Goal: Information Seeking & Learning: Understand process/instructions

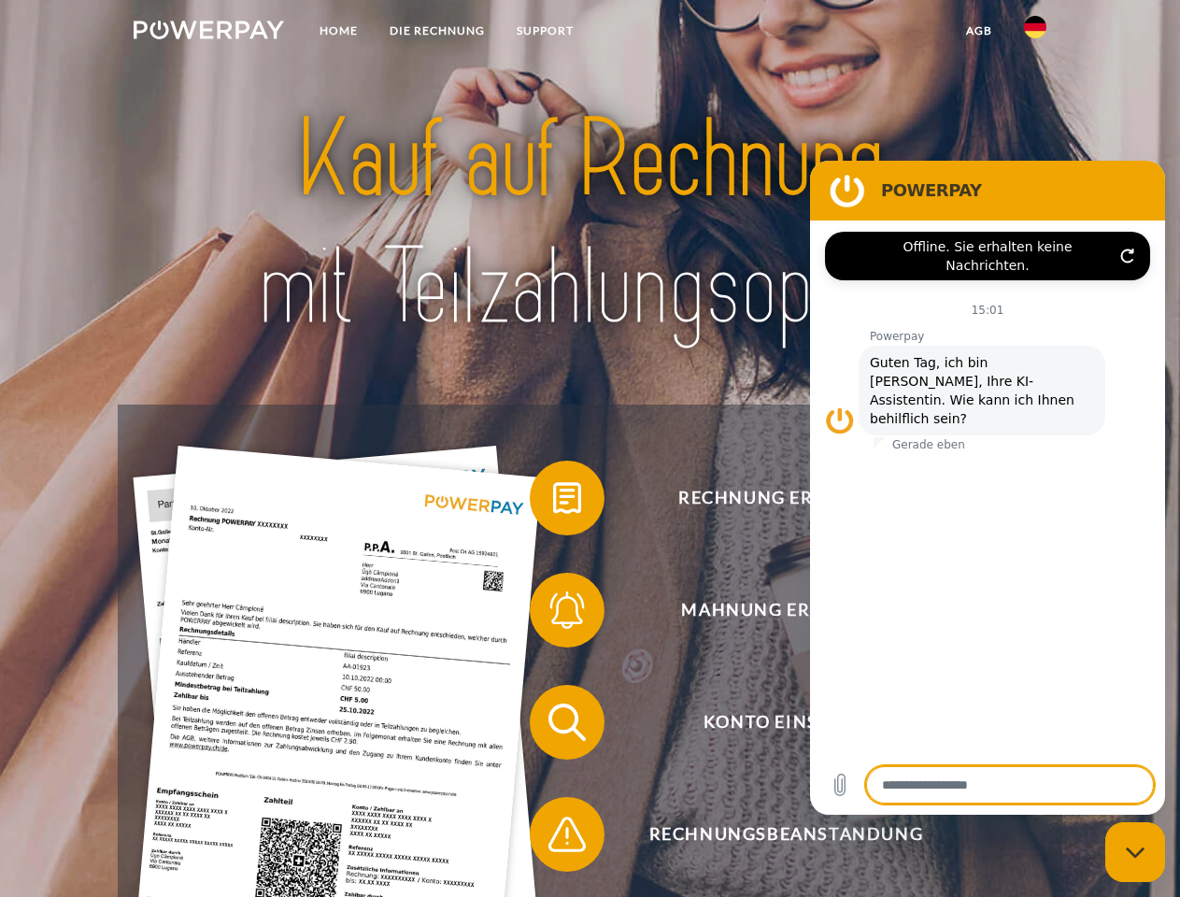
click at [208, 33] on img at bounding box center [209, 30] width 150 height 19
click at [1036, 33] on img at bounding box center [1035, 27] width 22 height 22
click at [979, 31] on link "agb" at bounding box center [980, 31] width 58 height 34
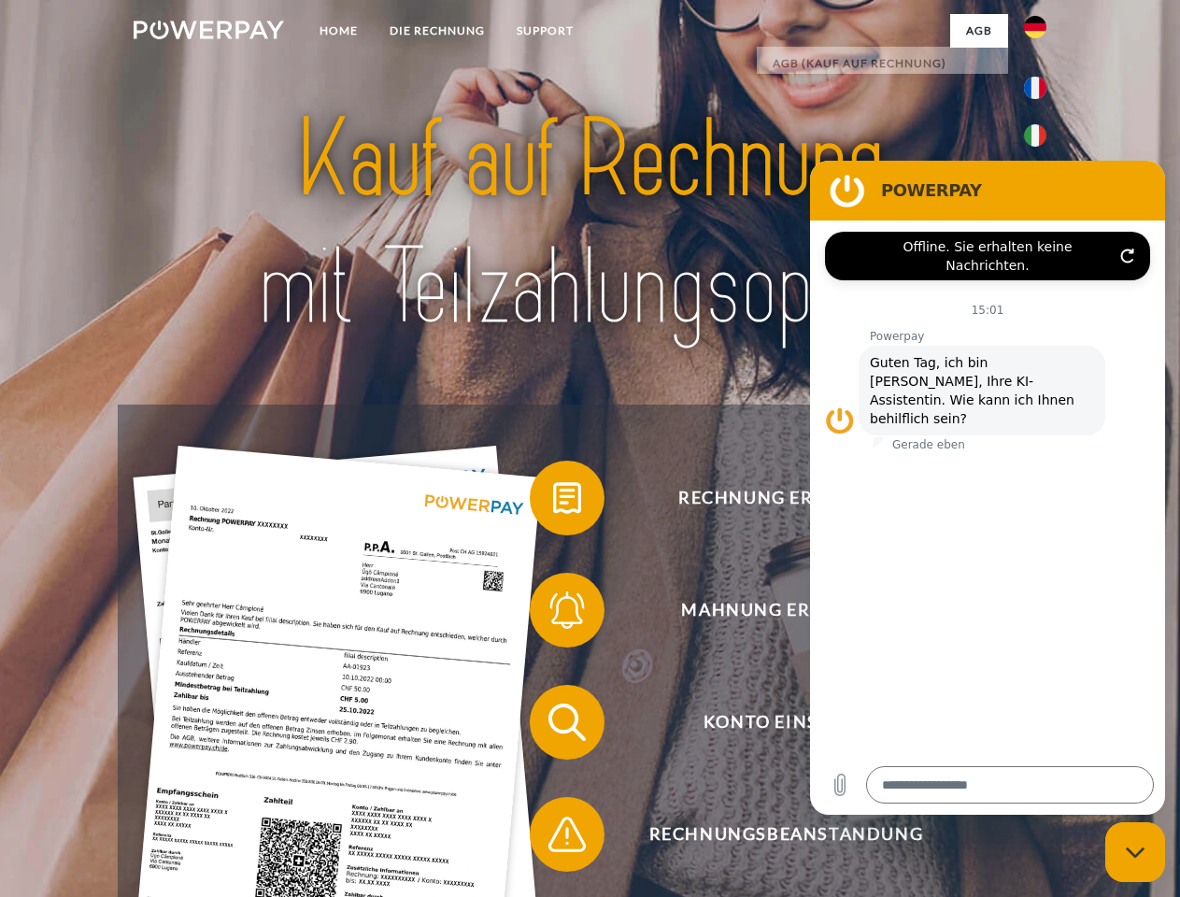
click at [553, 502] on span at bounding box center [539, 497] width 93 height 93
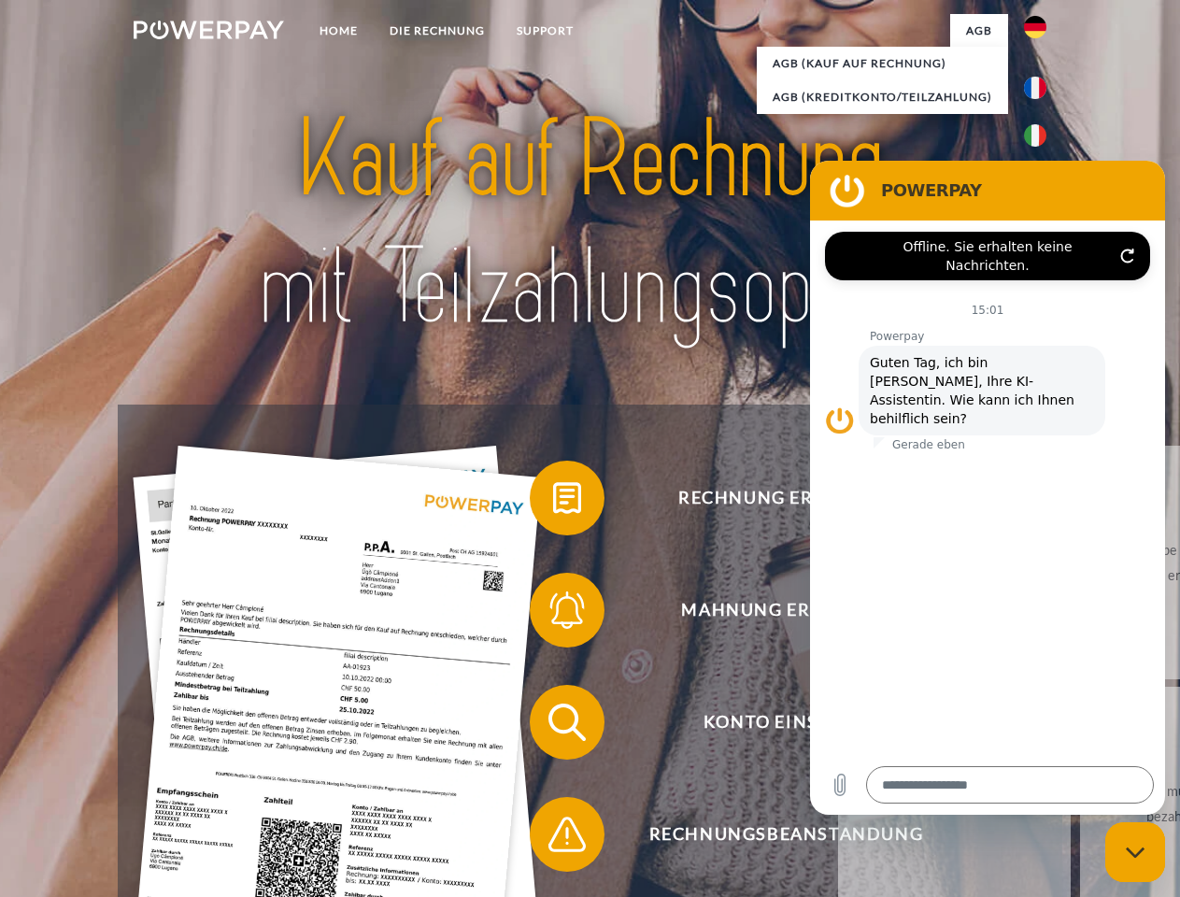
click at [553, 614] on div "Rechnung erhalten? Mahnung erhalten? Konto einsehen" at bounding box center [590, 779] width 944 height 748
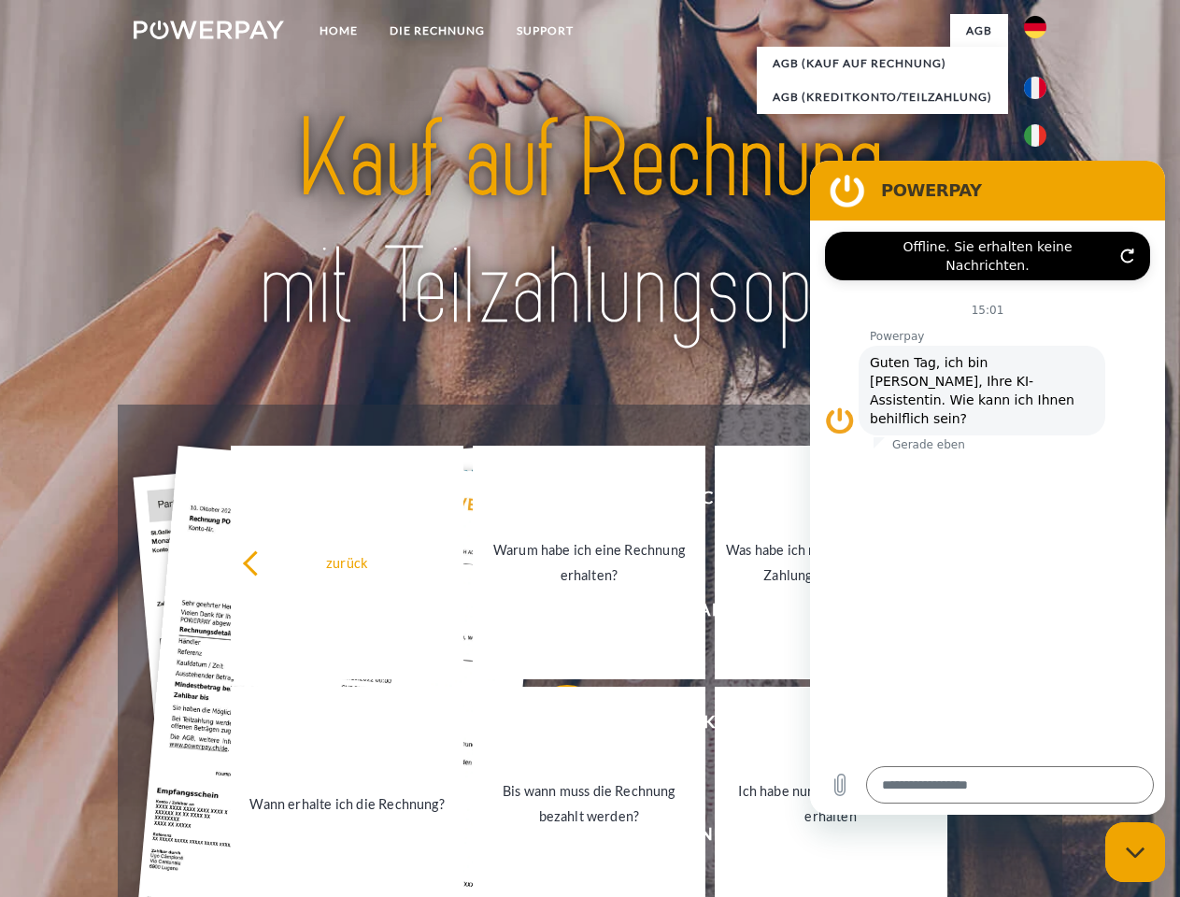
click at [553, 726] on link "Bis wann muss die Rechnung bezahlt werden?" at bounding box center [589, 804] width 233 height 234
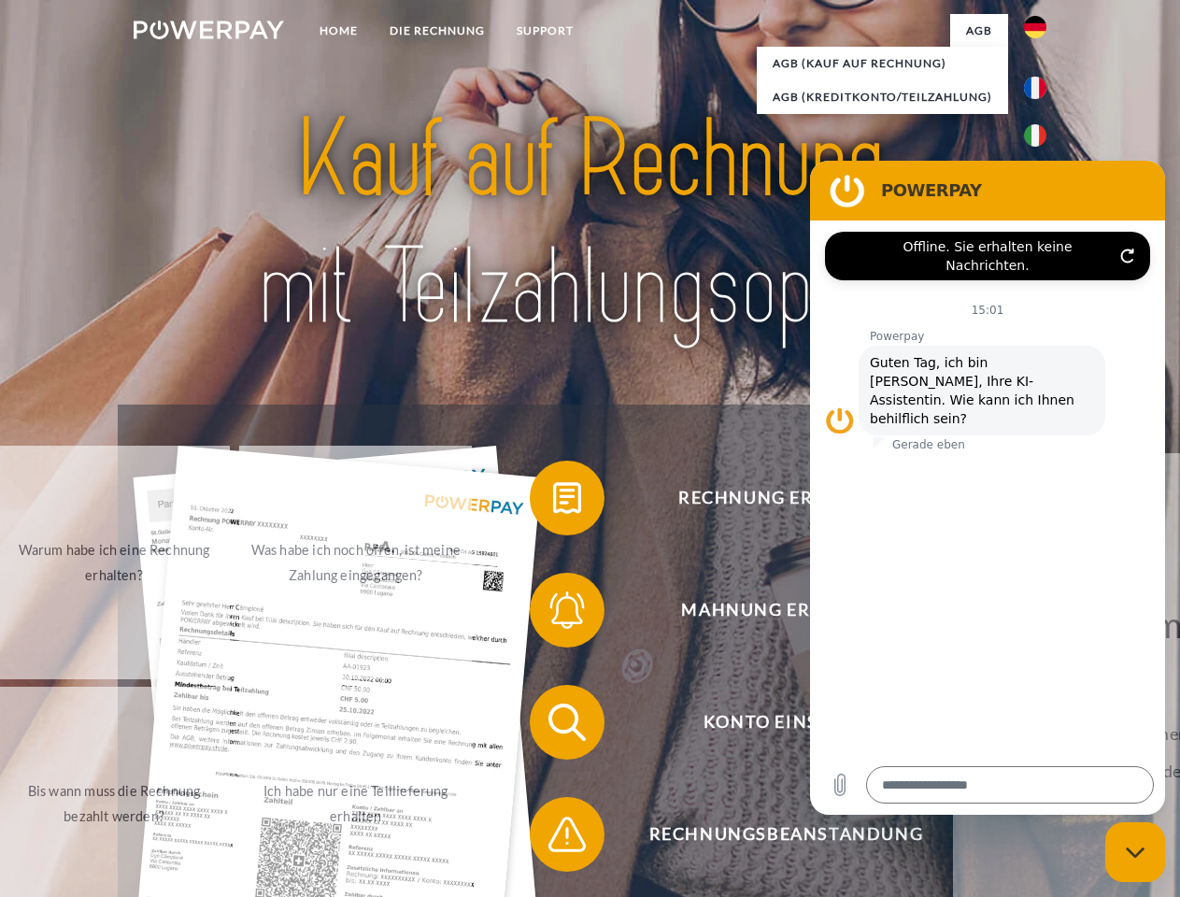
click at [553, 838] on span at bounding box center [539, 834] width 93 height 93
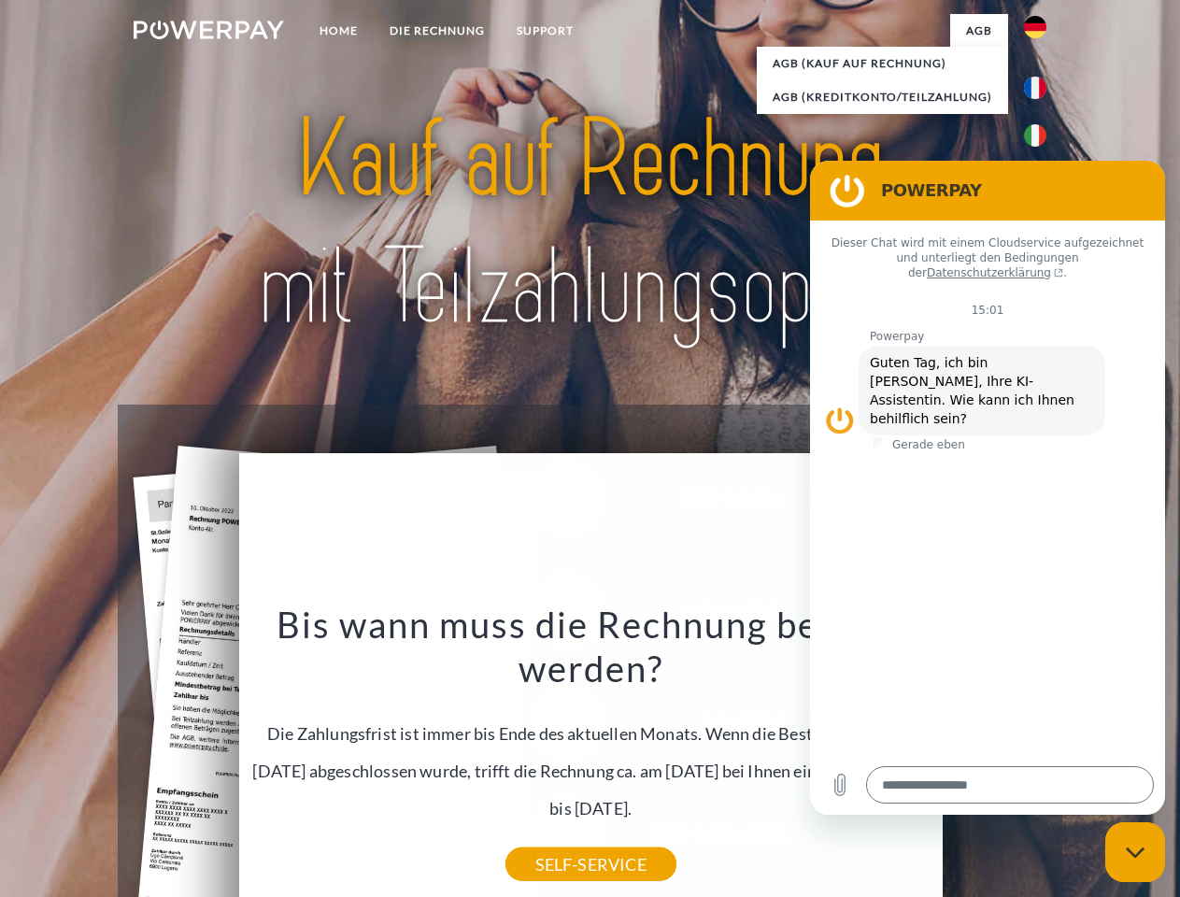
click at [1136, 852] on icon "Messaging-Fenster schließen" at bounding box center [1136, 853] width 20 height 12
type textarea "*"
